Goal: Navigation & Orientation: Find specific page/section

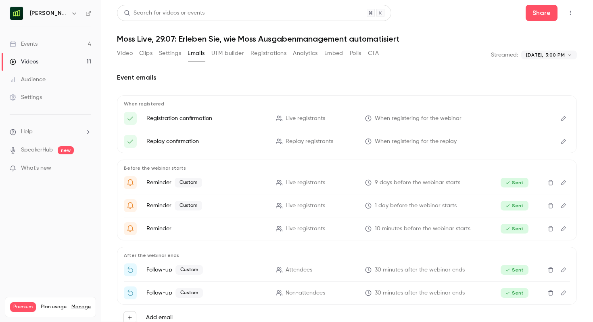
scroll to position [25, 0]
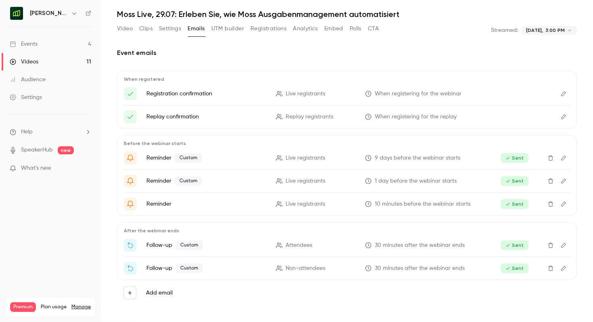
click at [75, 15] on icon "button" at bounding box center [74, 13] width 6 height 6
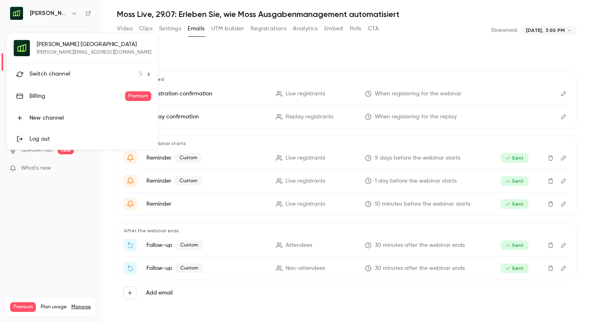
click at [56, 81] on li "Switch channel 5" at bounding box center [82, 73] width 151 height 21
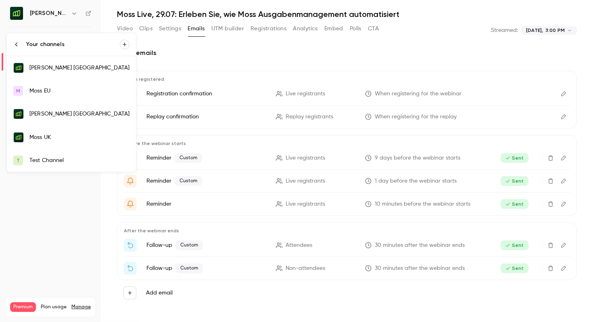
click at [65, 70] on div "[PERSON_NAME] [GEOGRAPHIC_DATA]" at bounding box center [79, 68] width 100 height 8
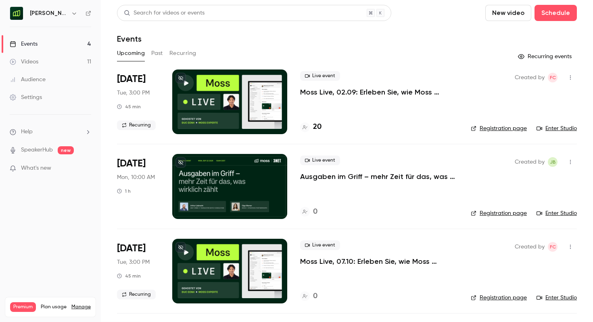
click at [314, 124] on h4 "20" at bounding box center [317, 126] width 8 height 11
